Goal: Information Seeking & Learning: Learn about a topic

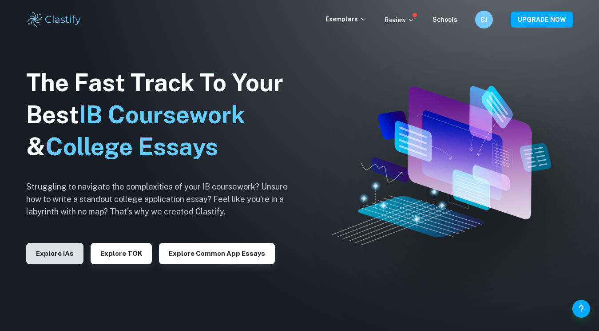
click at [46, 257] on button "Explore IAs" at bounding box center [54, 253] width 57 height 21
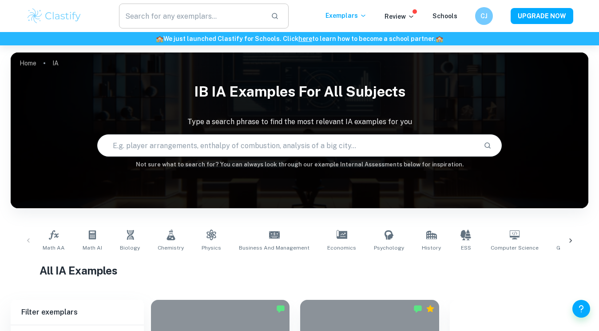
click at [207, 17] on input "text" at bounding box center [191, 16] width 145 height 25
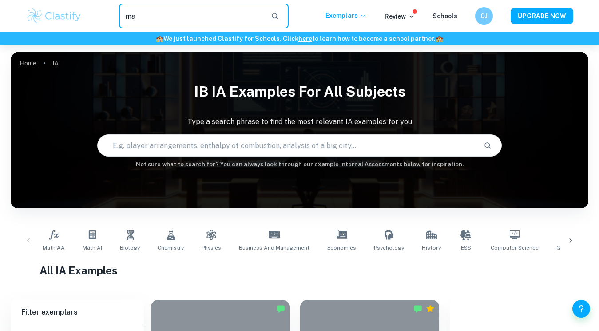
type input "m"
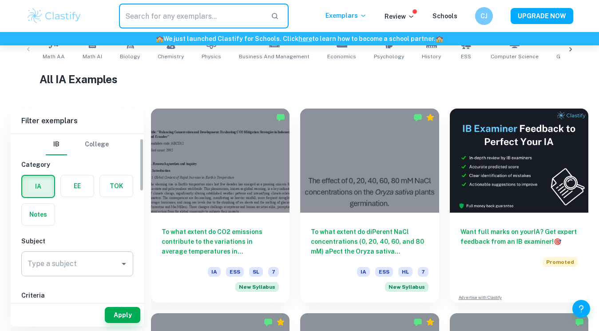
scroll to position [25, 0]
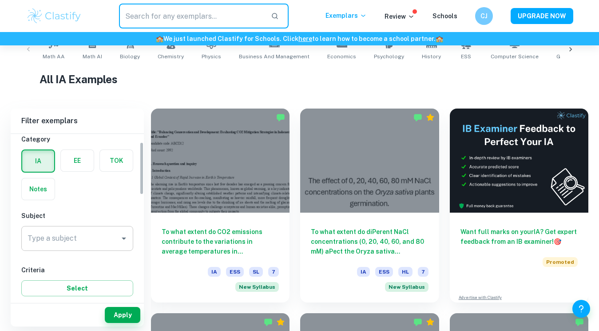
click at [100, 239] on input "Type a subject" at bounding box center [70, 238] width 91 height 17
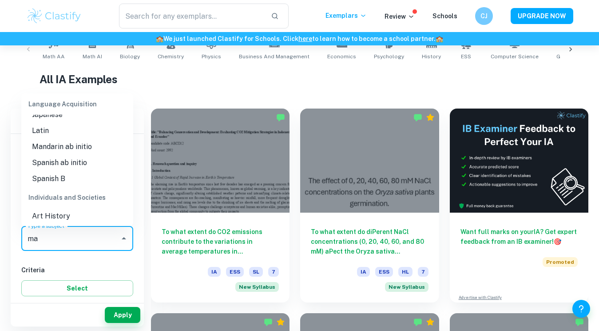
scroll to position [0, 0]
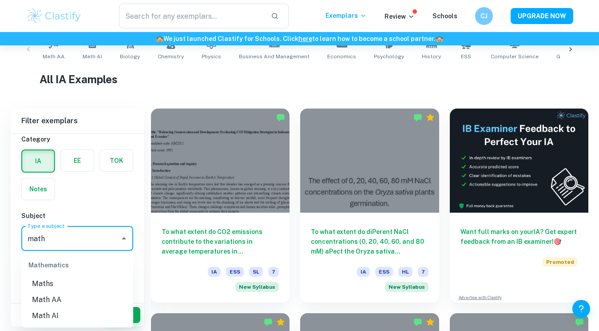
click at [53, 298] on li "Math AA" at bounding box center [77, 299] width 112 height 16
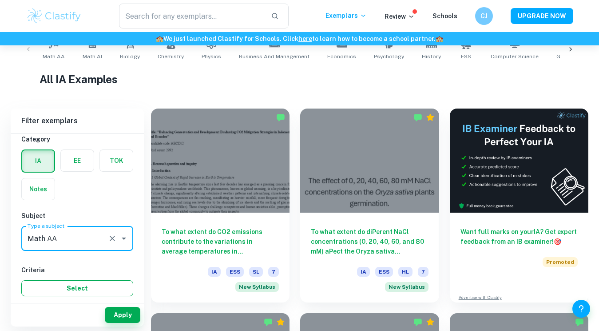
type input "Math AA"
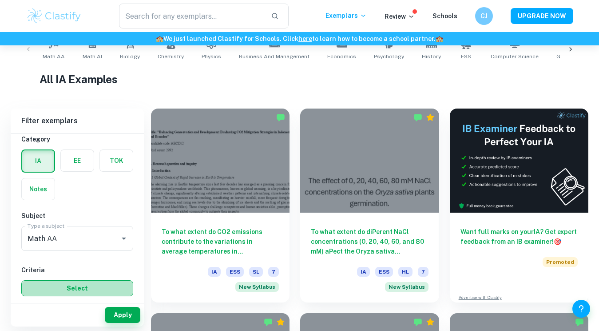
click at [59, 283] on button "Select" at bounding box center [77, 288] width 112 height 16
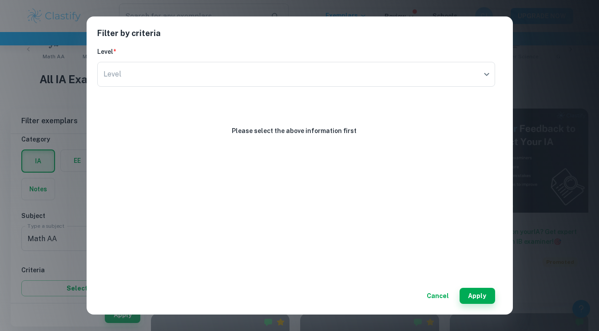
click at [435, 290] on button "Cancel" at bounding box center [437, 295] width 29 height 16
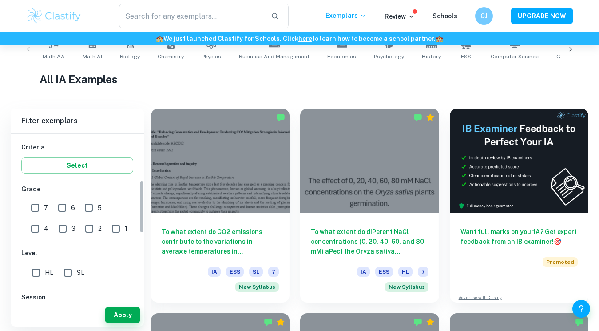
scroll to position [157, 0]
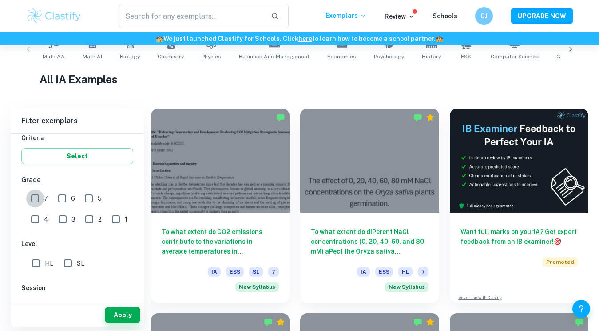
click at [43, 202] on input "7" at bounding box center [35, 198] width 18 height 18
checkbox input "true"
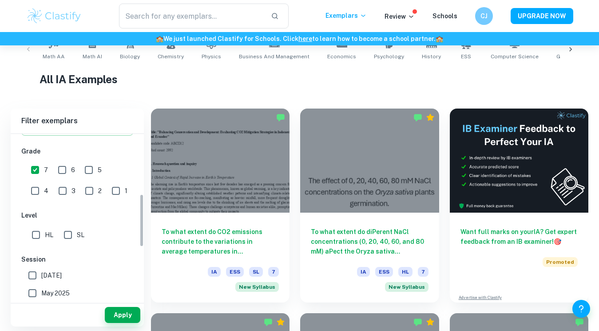
scroll to position [189, 0]
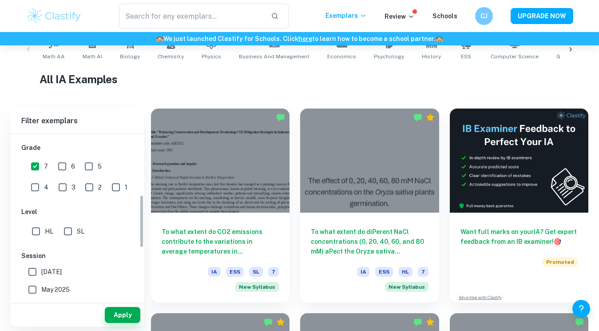
click at [36, 232] on input "HL" at bounding box center [36, 231] width 18 height 18
checkbox input "true"
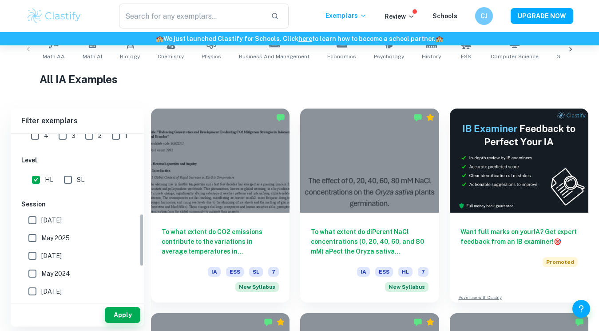
scroll to position [247, 0]
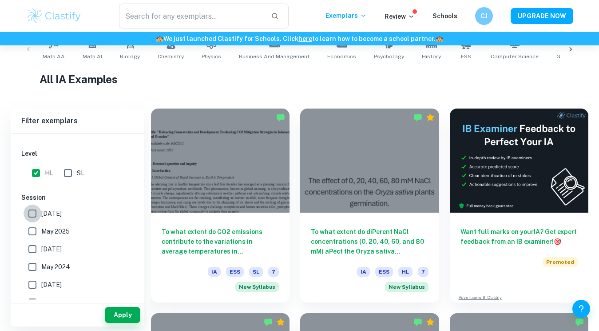
click at [32, 211] on input "[DATE]" at bounding box center [33, 213] width 18 height 18
checkbox input "true"
click at [123, 317] on button "Apply" at bounding box center [123, 315] width 36 height 16
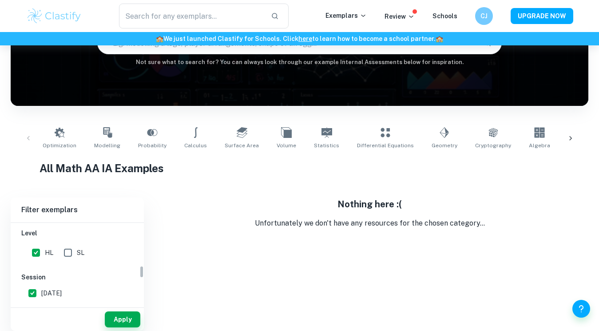
scroll to position [253, 0]
click at [29, 298] on input "[DATE]" at bounding box center [33, 296] width 18 height 18
checkbox input "false"
click at [116, 318] on button "Apply" at bounding box center [123, 319] width 36 height 16
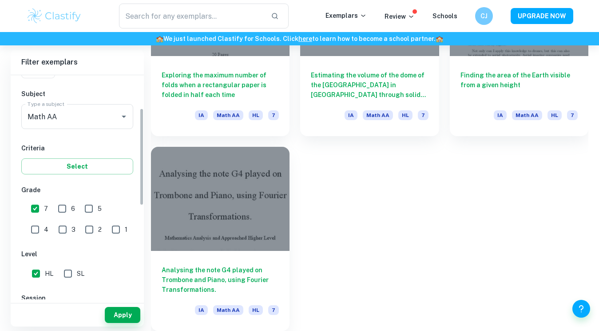
scroll to position [72, 0]
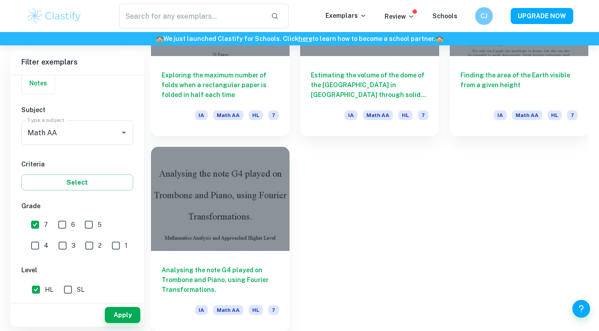
click at [65, 226] on input "6" at bounding box center [62, 224] width 18 height 18
checkbox input "true"
click at [127, 311] on button "Apply" at bounding box center [123, 315] width 36 height 16
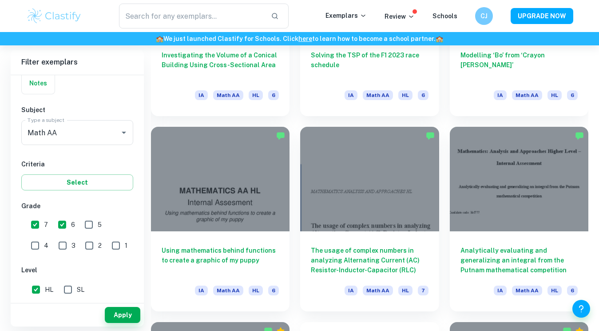
scroll to position [2121, 0]
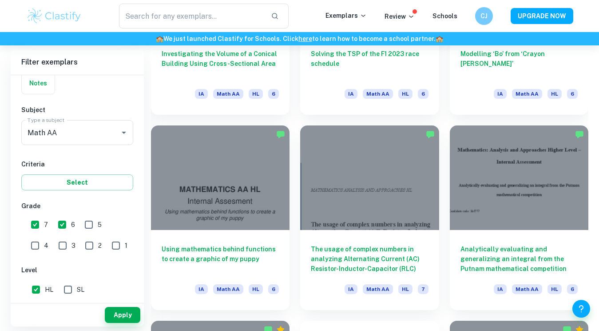
click at [468, 7] on div "​ Exemplars Review Schools CJ UPGRADE NOW" at bounding box center [300, 16] width 569 height 25
